Goal: Navigation & Orientation: Find specific page/section

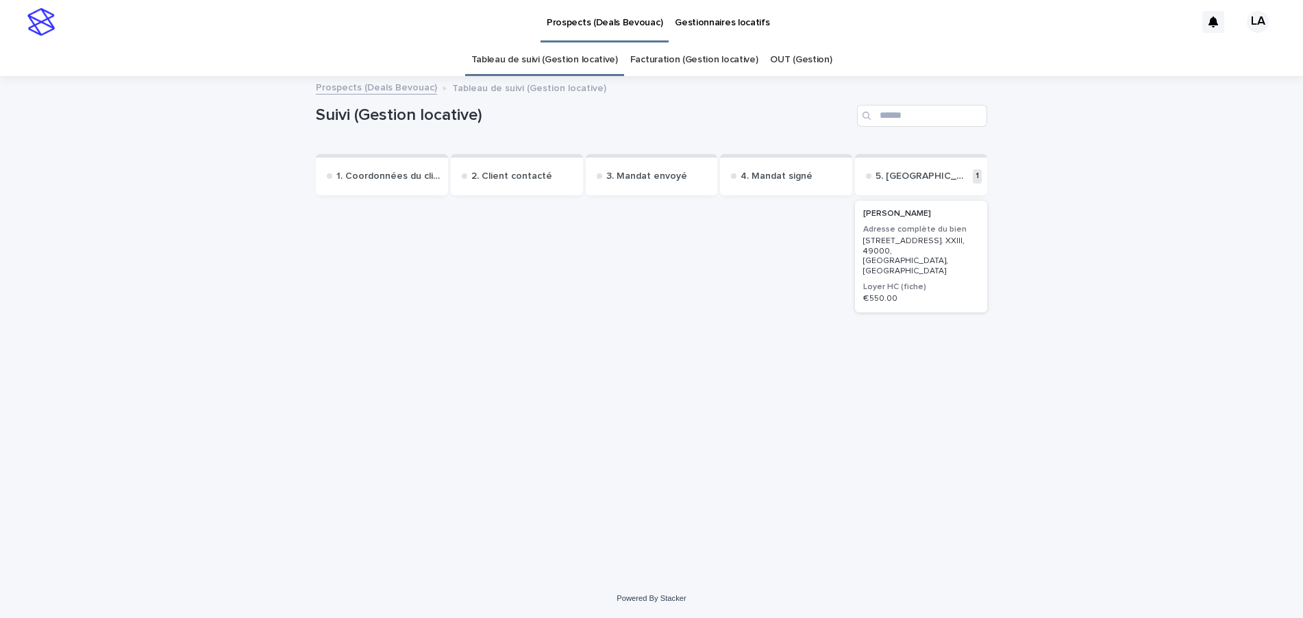
click at [725, 58] on link "Facturation (Gestion locative)" at bounding box center [694, 60] width 128 height 32
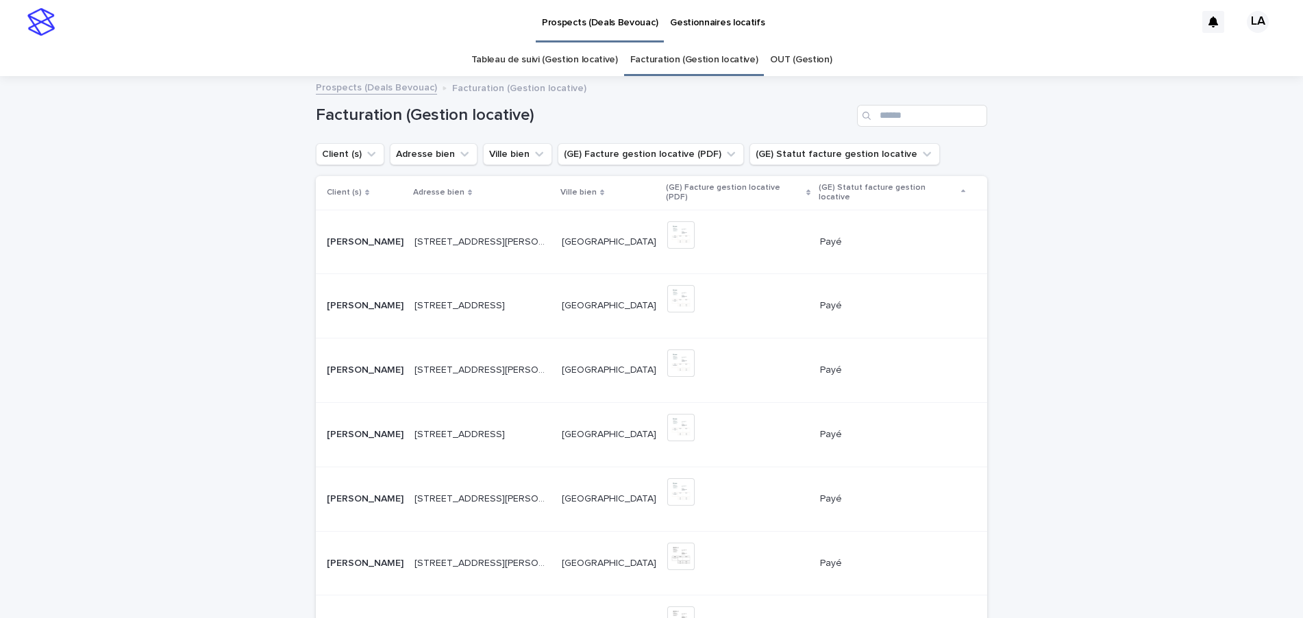
click at [717, 21] on p "Gestionnaires locatifs" at bounding box center [717, 14] width 95 height 29
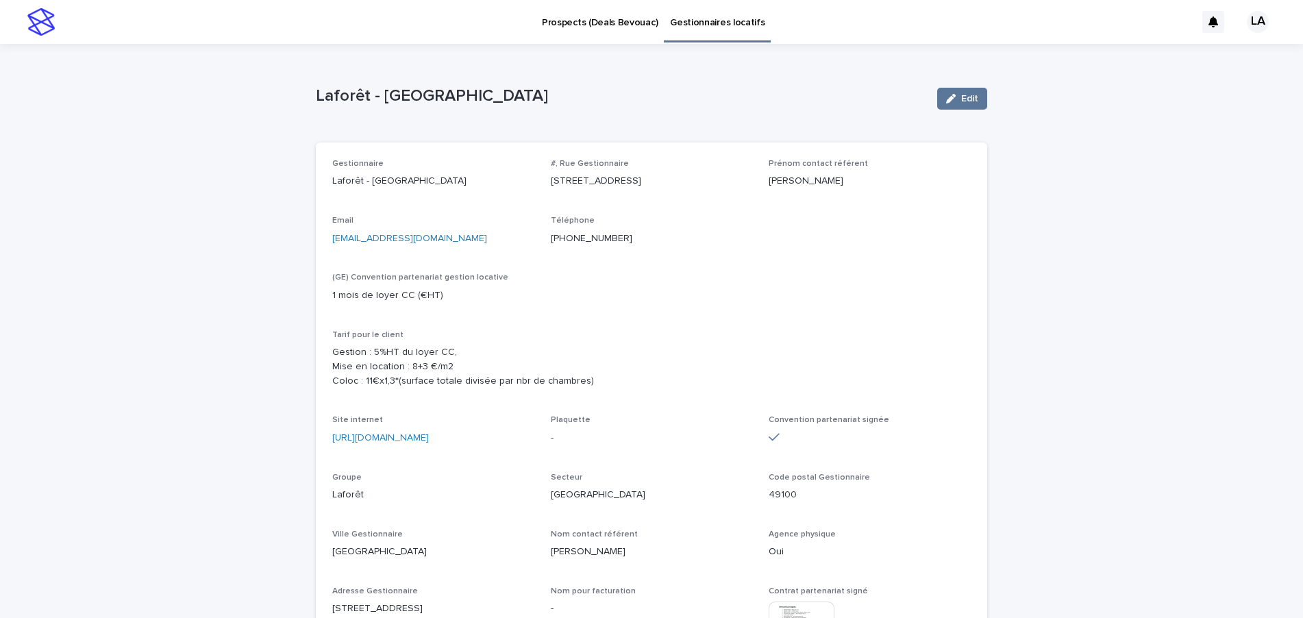
click at [576, 21] on p "Prospects (Deals Bevouac)" at bounding box center [600, 14] width 116 height 29
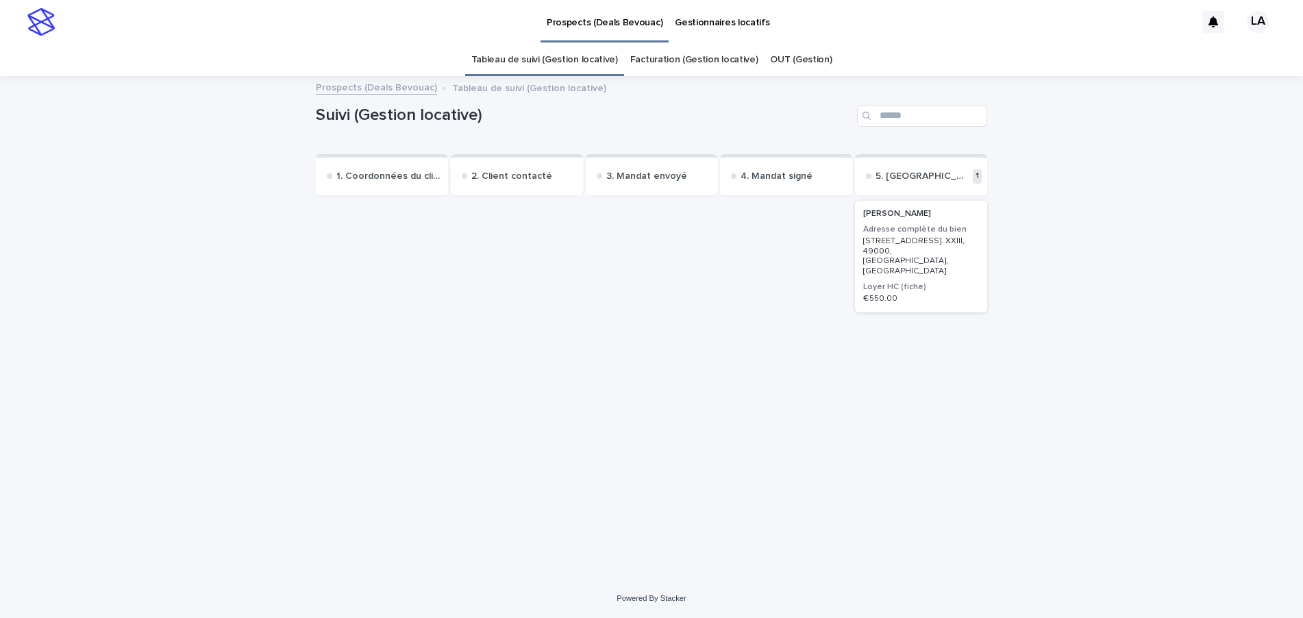
click at [363, 86] on link "Prospects (Deals Bevouac)" at bounding box center [376, 87] width 121 height 16
click at [697, 23] on p "Gestionnaires locatifs" at bounding box center [722, 14] width 95 height 29
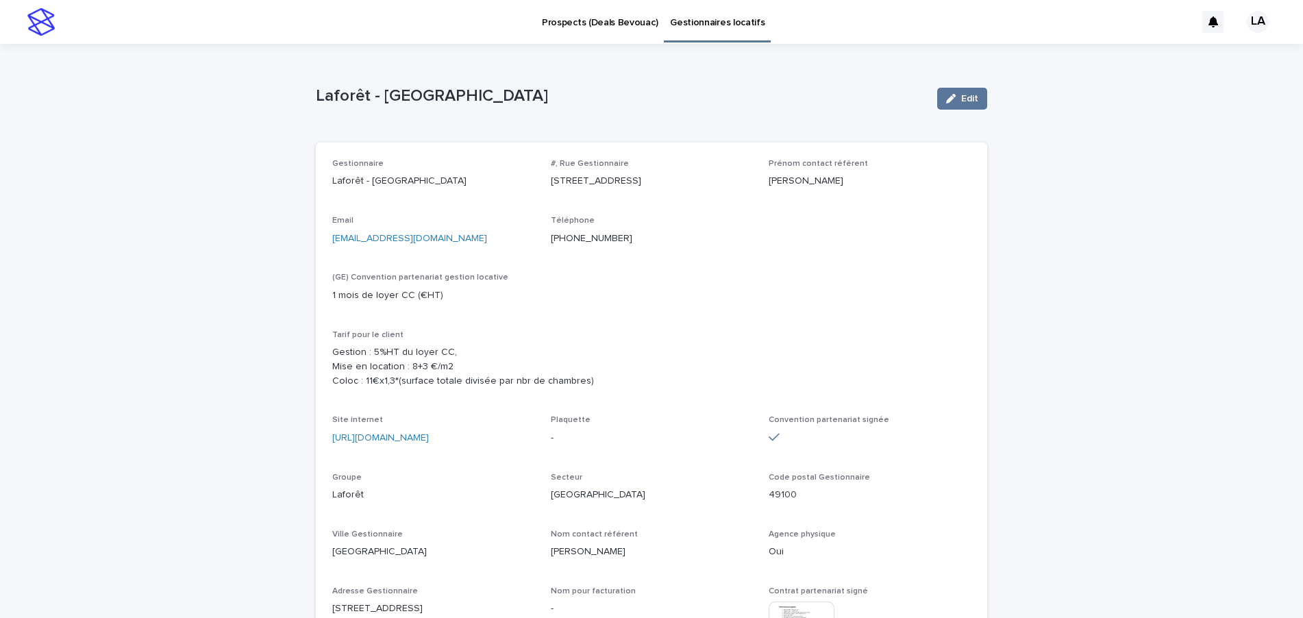
click at [549, 25] on p "Prospects (Deals Bevouac)" at bounding box center [600, 14] width 116 height 29
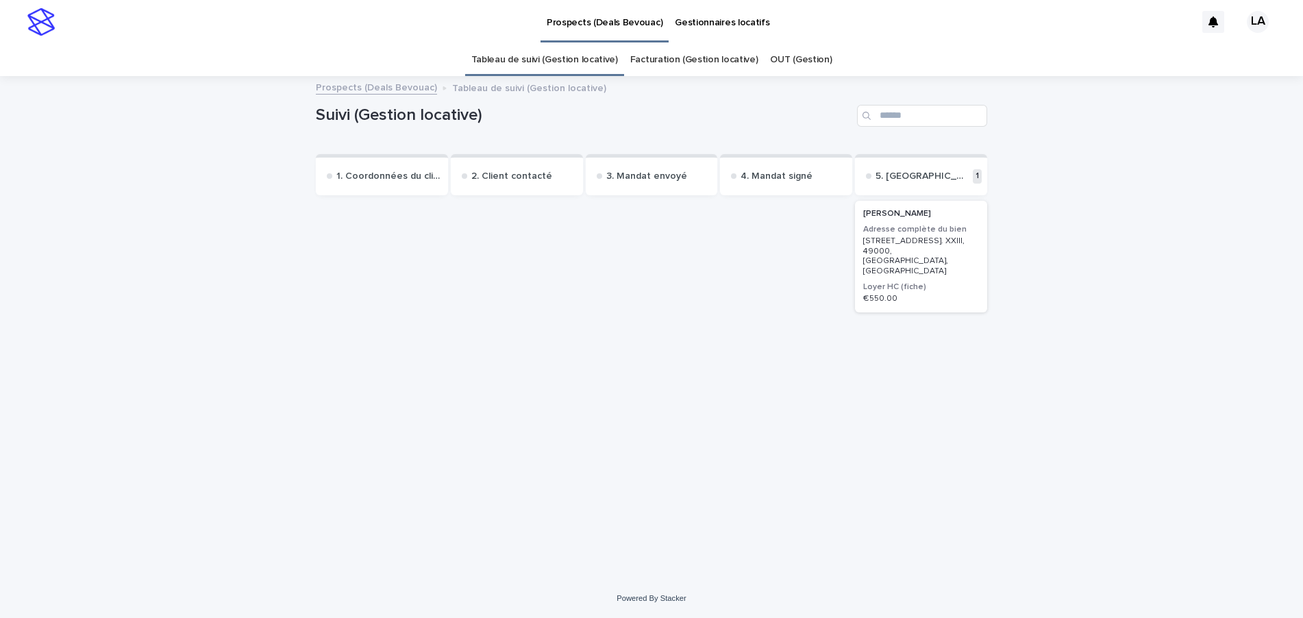
click at [377, 87] on link "Prospects (Deals Bevouac)" at bounding box center [376, 87] width 121 height 16
click at [475, 87] on p "Tableau de suivi (Gestion locative)" at bounding box center [529, 86] width 154 height 15
click at [586, 62] on link "Tableau de suivi (Gestion locative)" at bounding box center [544, 60] width 147 height 32
click at [772, 56] on link "OUT (Gestion)" at bounding box center [801, 60] width 62 height 32
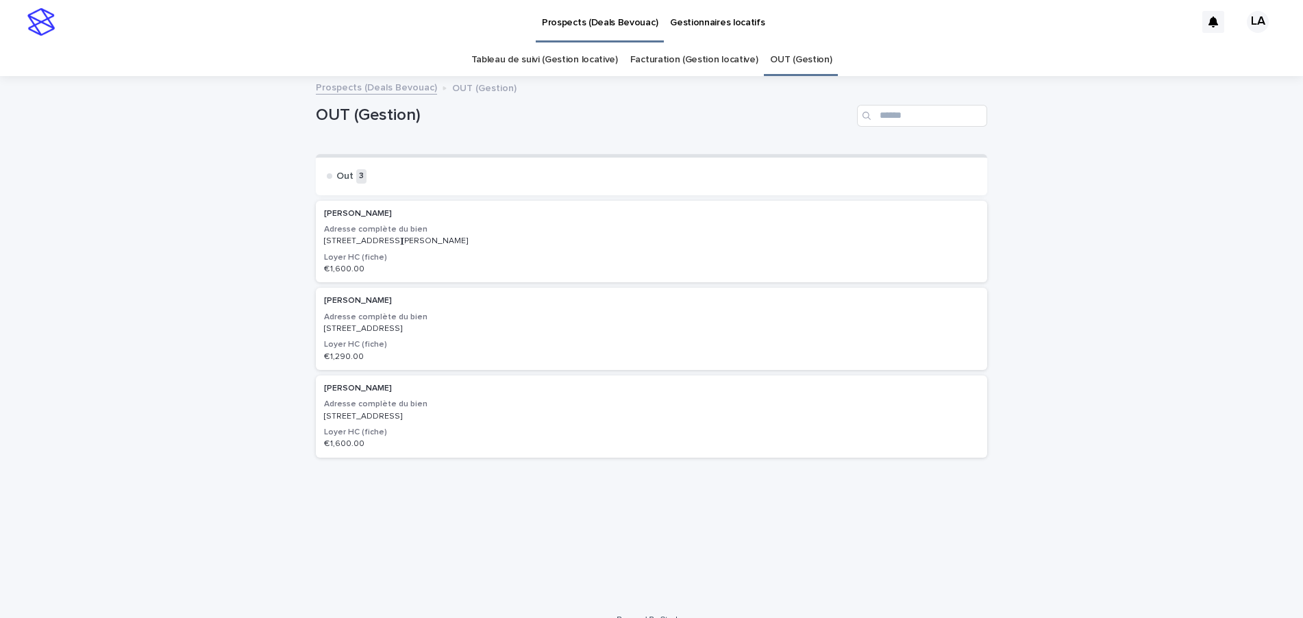
click at [532, 60] on link "Tableau de suivi (Gestion locative)" at bounding box center [544, 60] width 147 height 32
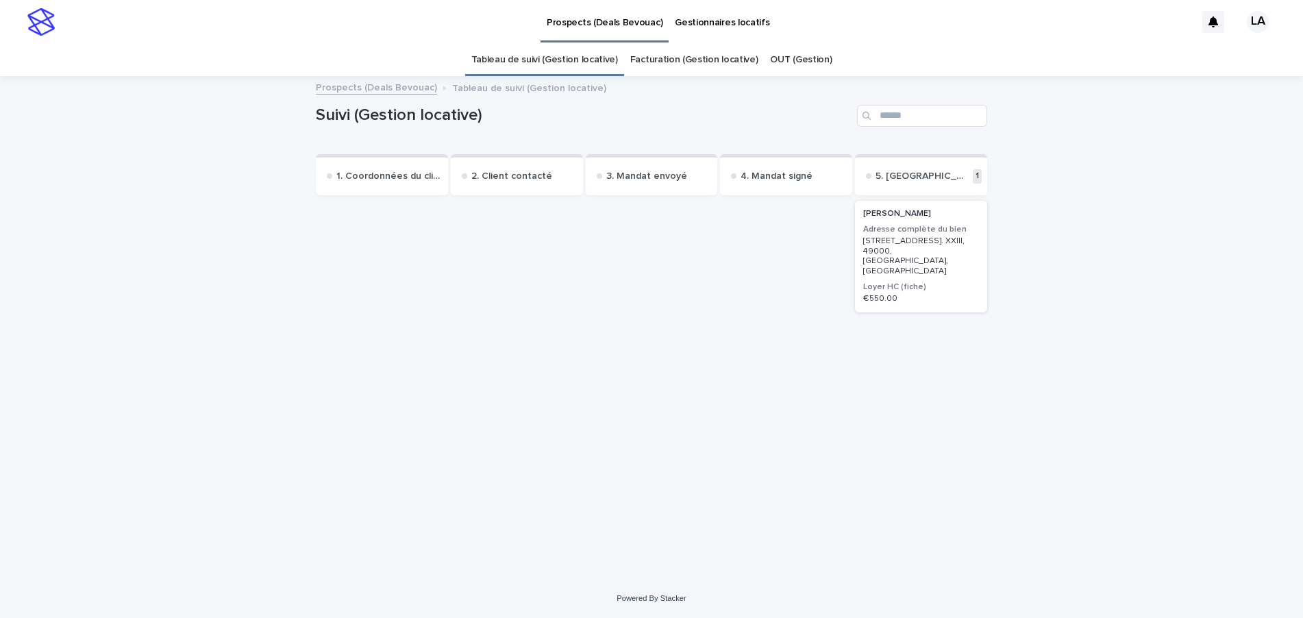
click at [493, 183] on div "2. Client contacté" at bounding box center [517, 174] width 132 height 41
click at [1257, 18] on div "LA" at bounding box center [1258, 22] width 22 height 22
click at [700, 26] on div at bounding box center [651, 22] width 1303 height 44
click at [700, 21] on p "Gestionnaires locatifs" at bounding box center [722, 14] width 95 height 29
